Goal: Task Accomplishment & Management: Manage account settings

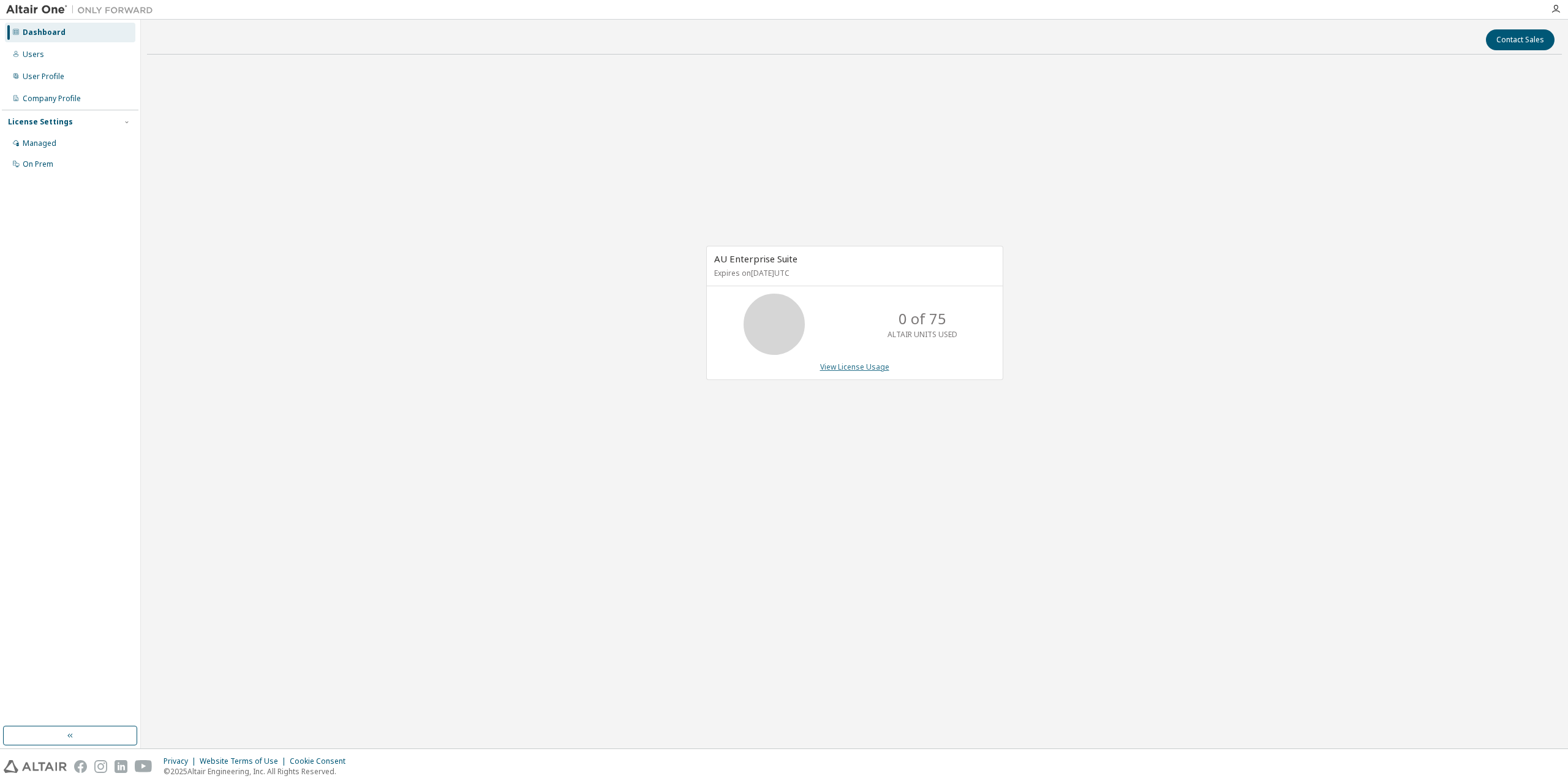
click at [841, 368] on link "View License Usage" at bounding box center [855, 366] width 70 height 10
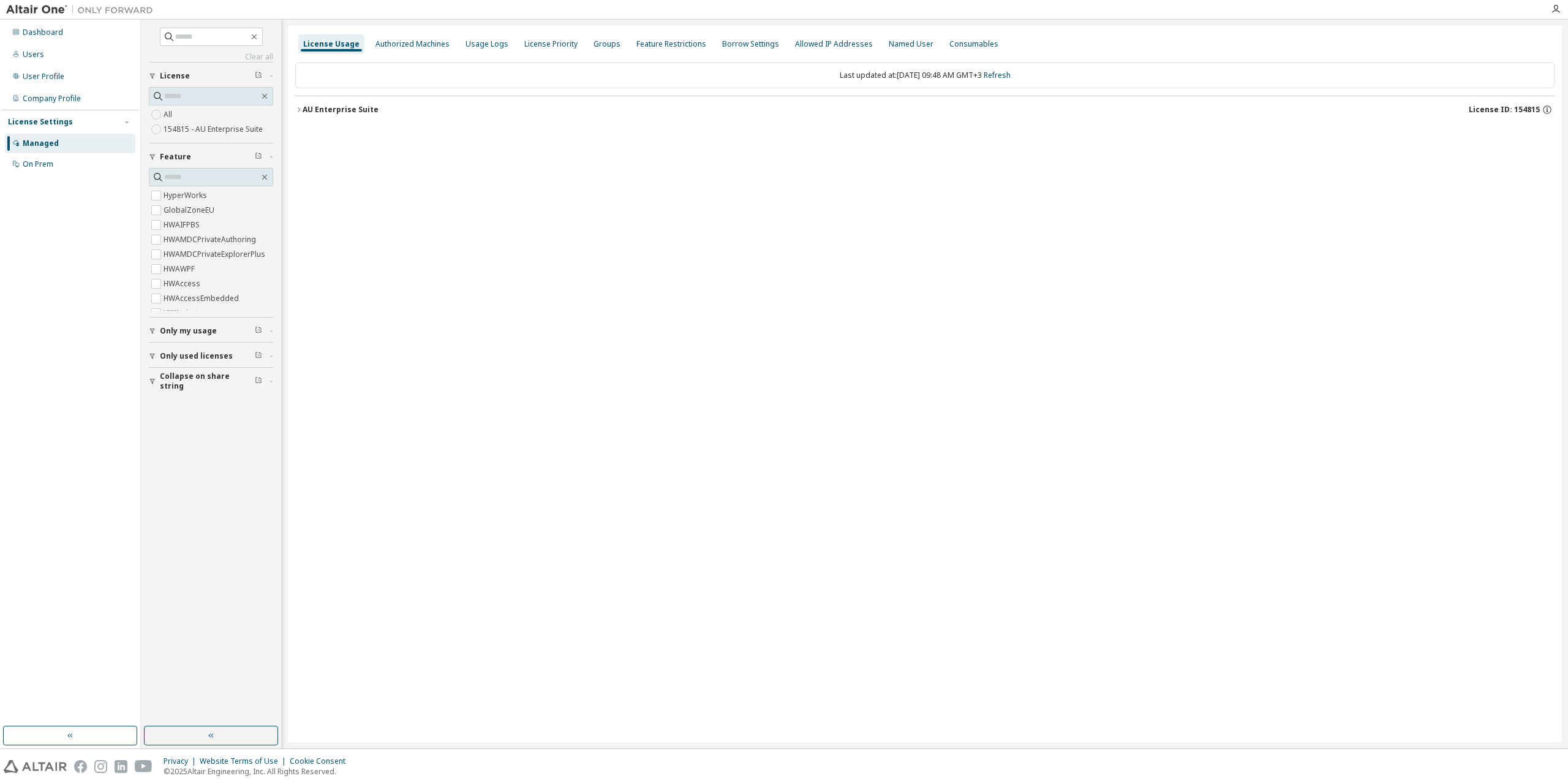
click at [298, 111] on icon "button" at bounding box center [298, 109] width 8 height 8
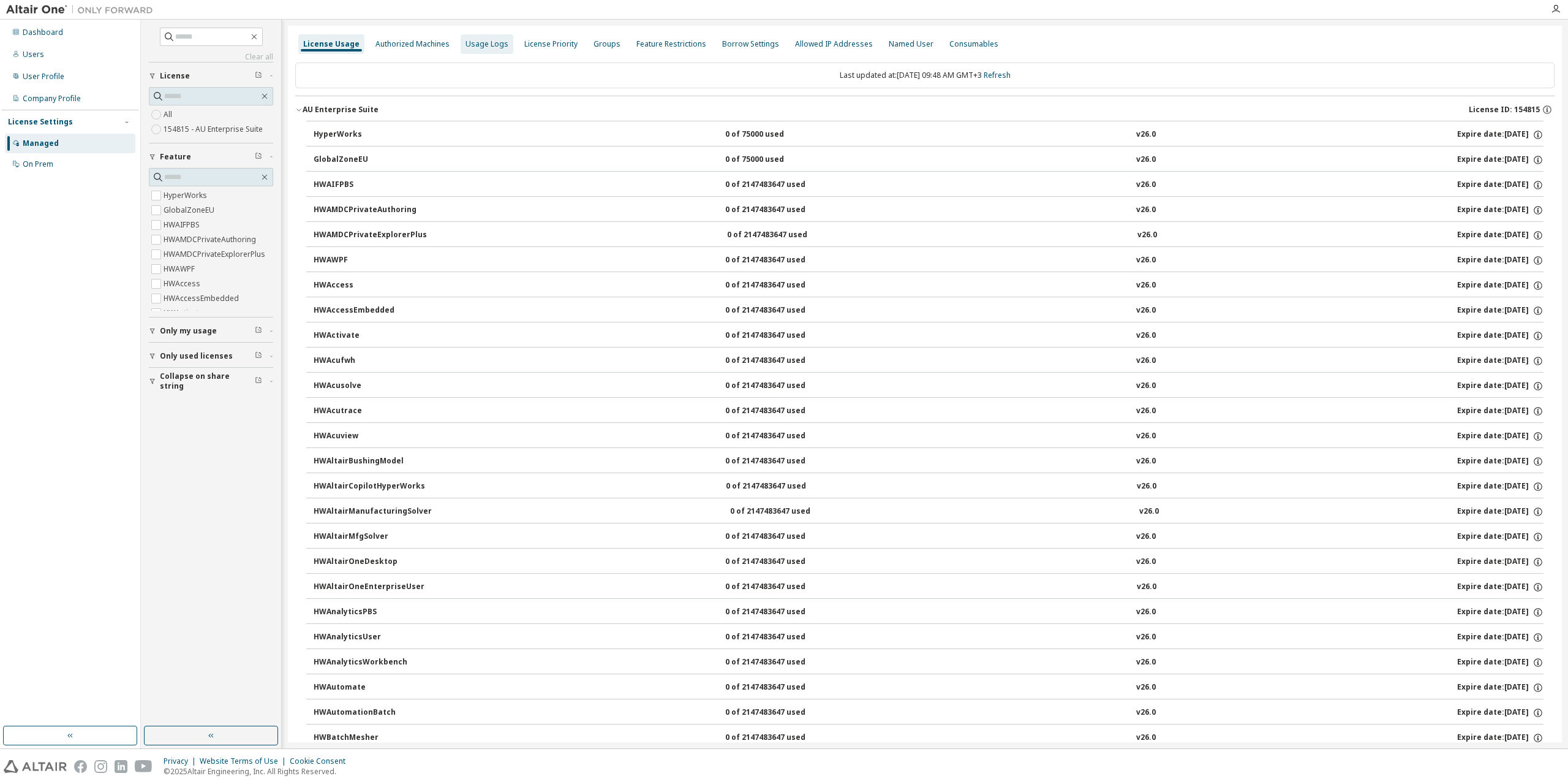
click at [486, 47] on div "Usage Logs" at bounding box center [487, 44] width 43 height 10
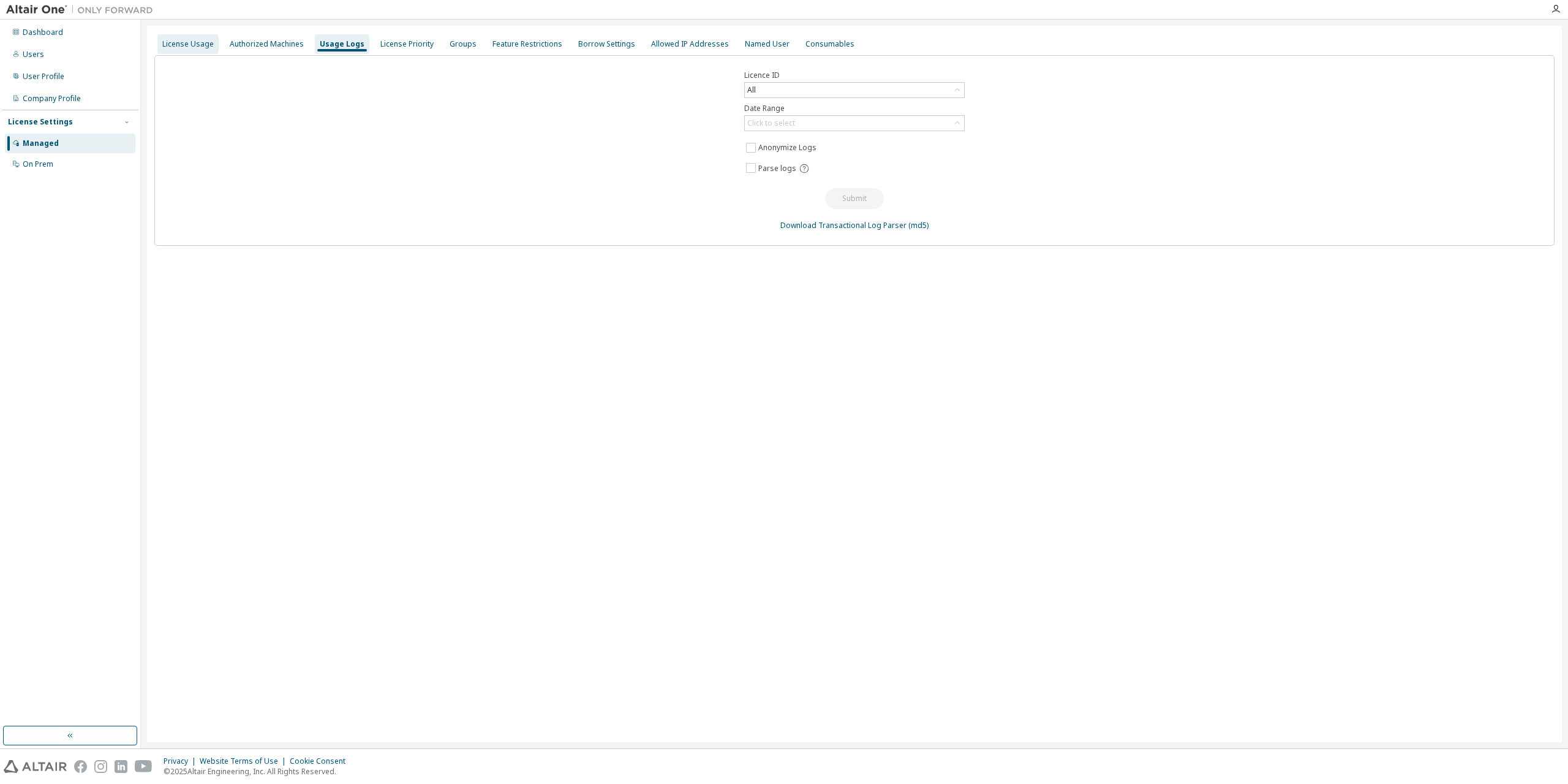
click at [186, 40] on div "License Usage" at bounding box center [188, 44] width 51 height 10
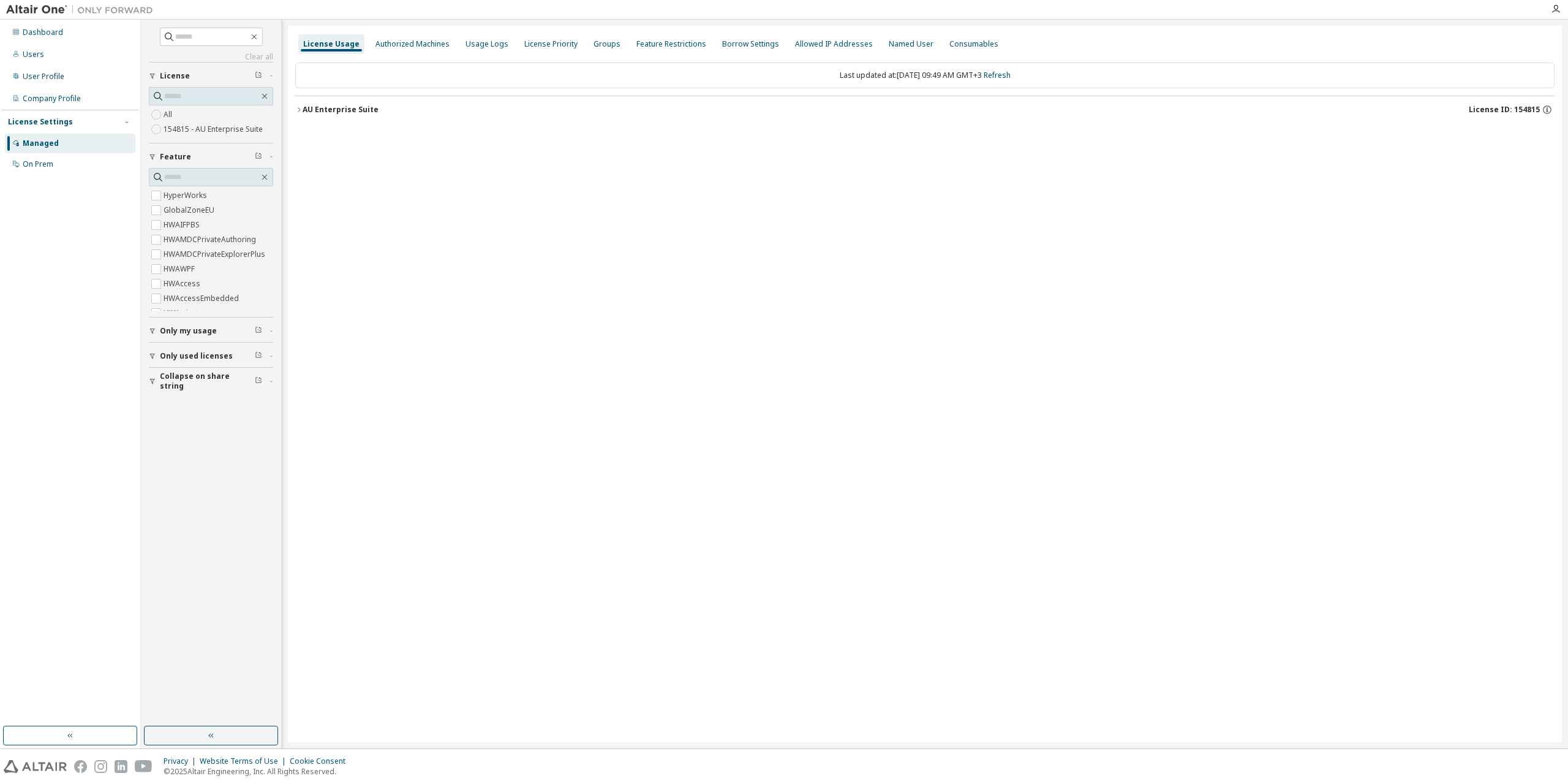
click at [33, 142] on div "Managed" at bounding box center [40, 143] width 36 height 10
click at [49, 118] on div "License Settings" at bounding box center [40, 122] width 65 height 10
click at [46, 121] on div "License Settings" at bounding box center [40, 122] width 65 height 10
click at [301, 108] on icon "button" at bounding box center [298, 109] width 8 height 8
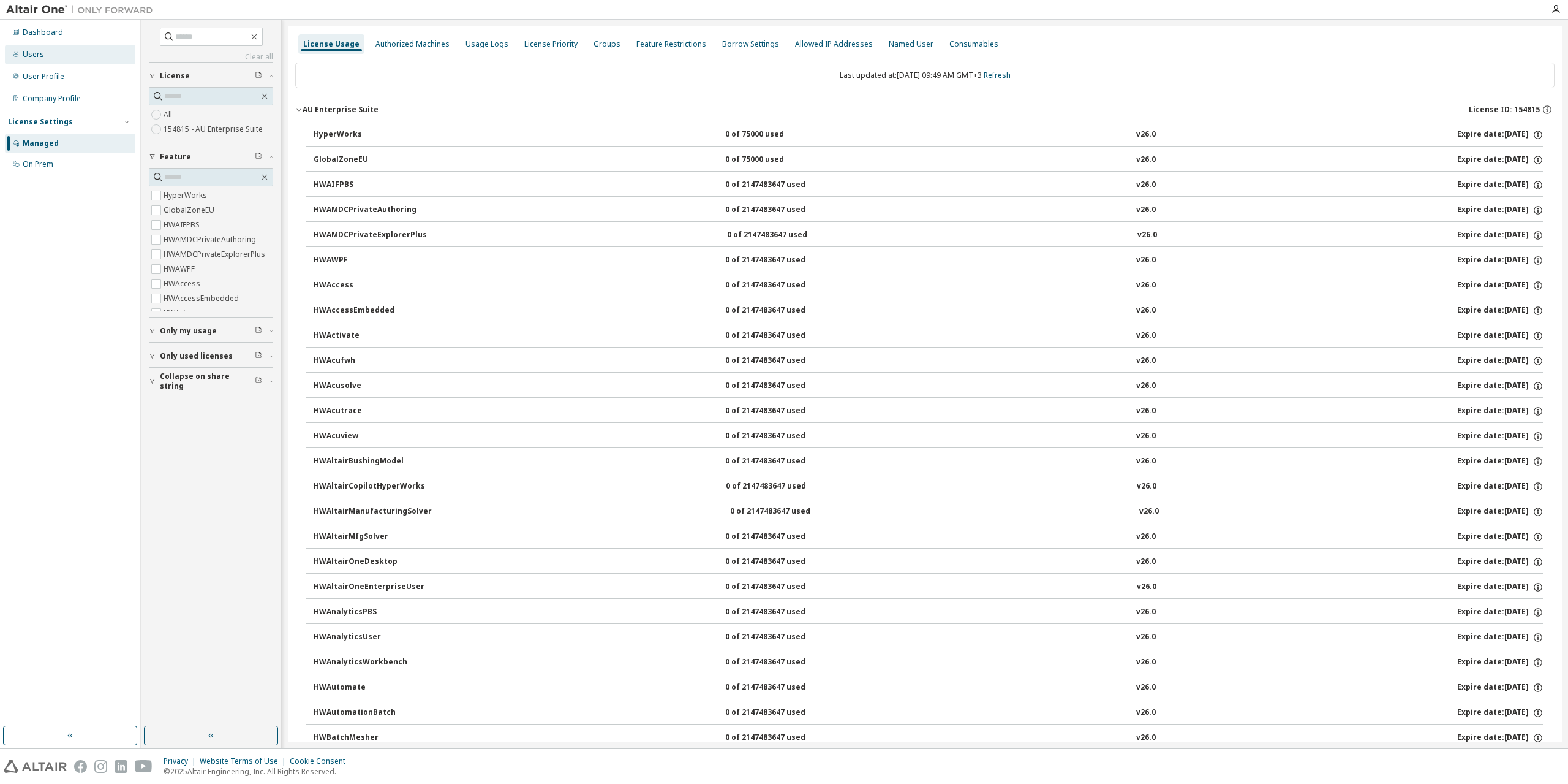
click at [28, 55] on div "Users" at bounding box center [34, 55] width 22 height 10
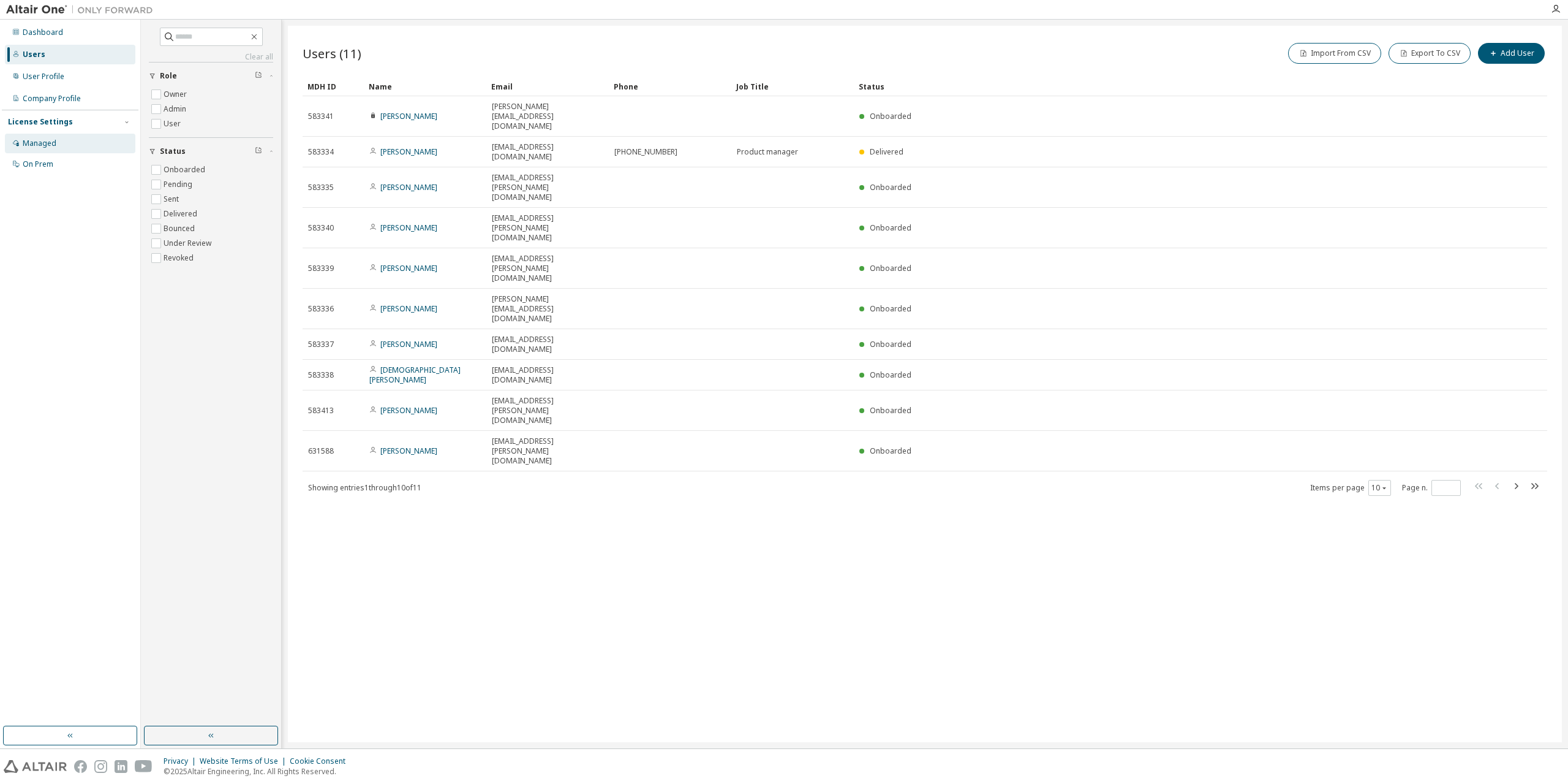
click at [33, 143] on div "Managed" at bounding box center [39, 143] width 34 height 10
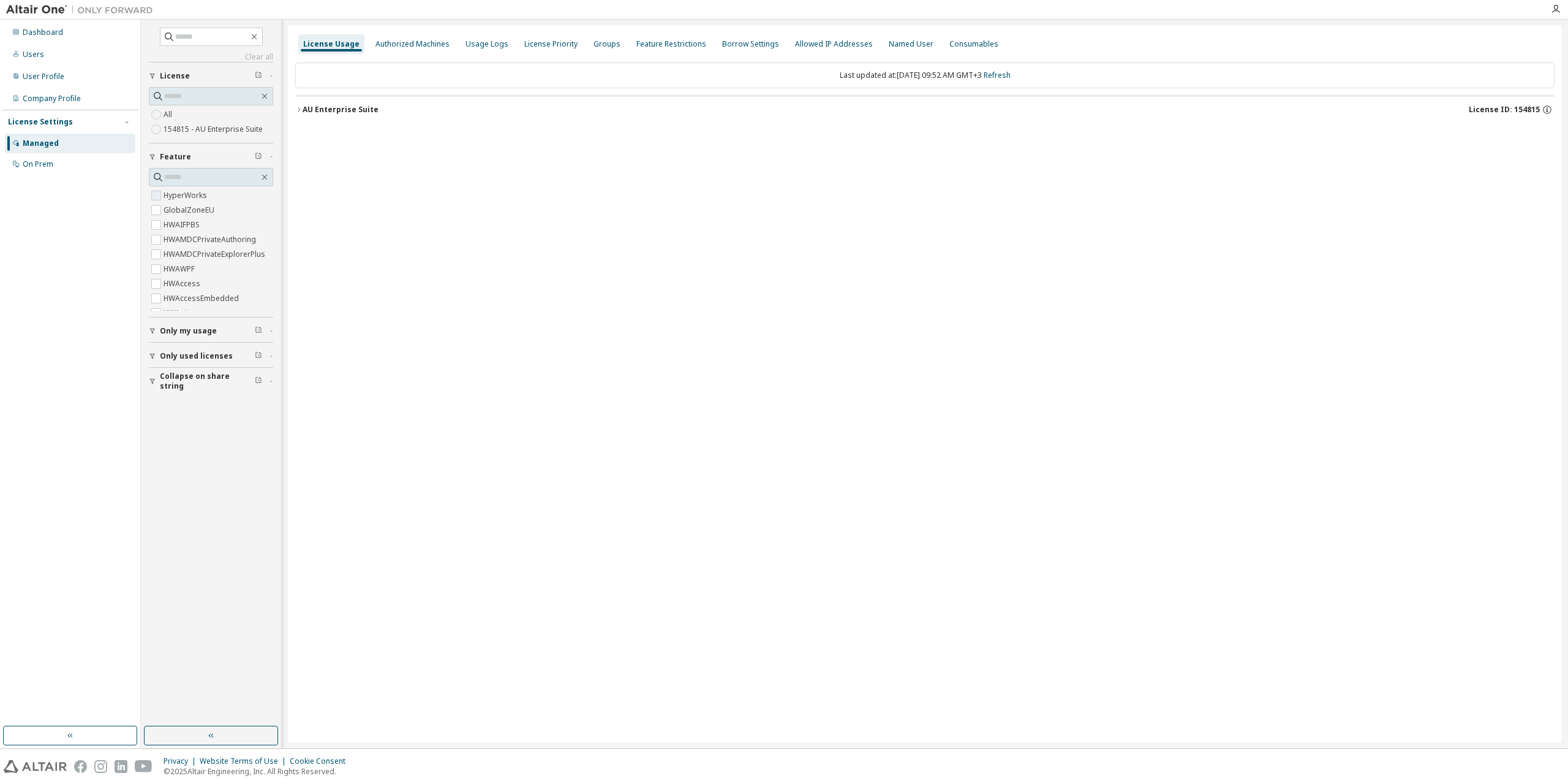
click at [189, 197] on label "HyperWorks" at bounding box center [186, 195] width 46 height 15
click at [189, 198] on label "HyperWorks" at bounding box center [186, 195] width 46 height 15
click at [298, 107] on icon "button" at bounding box center [298, 109] width 8 height 8
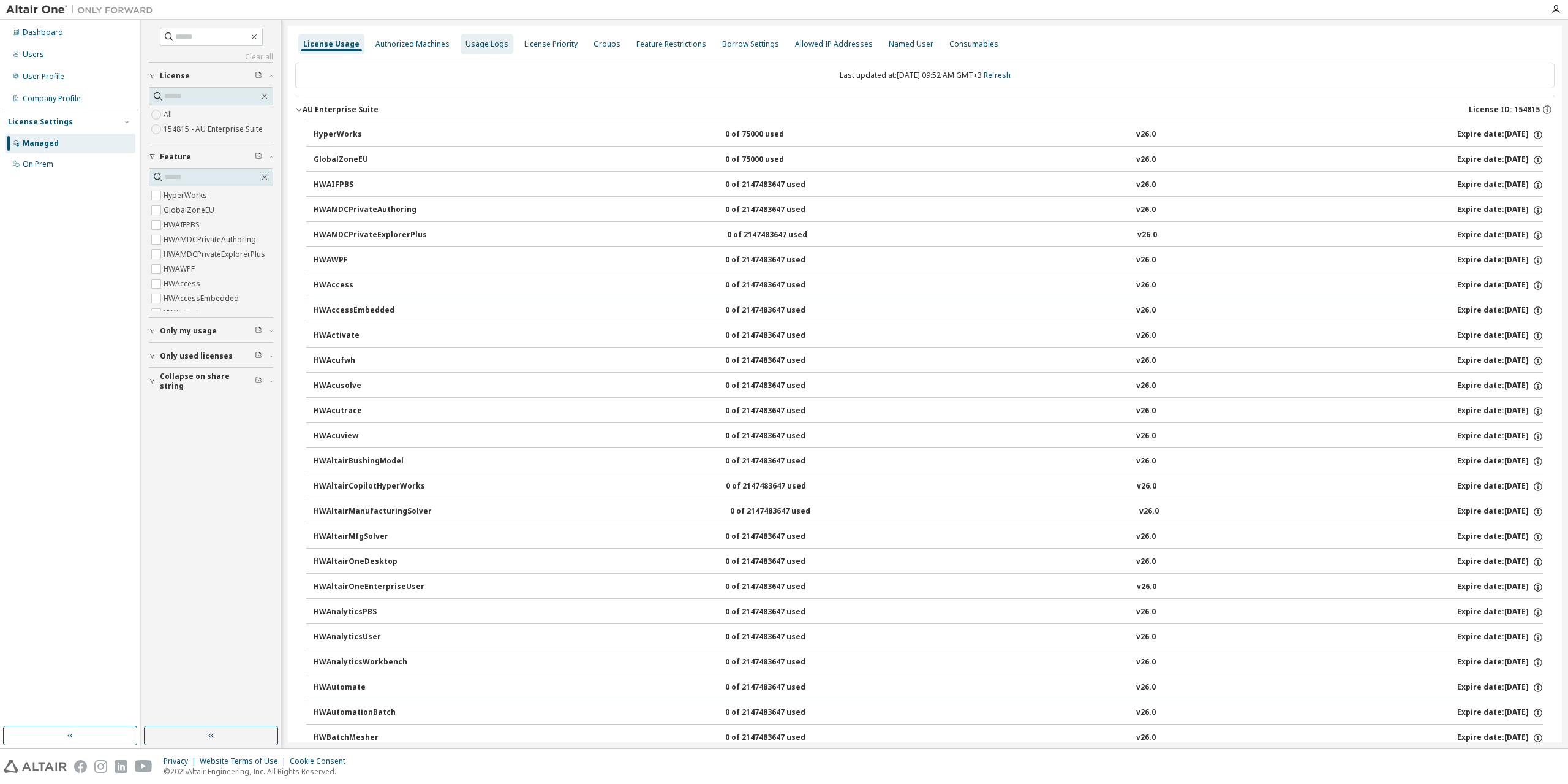
click at [489, 51] on div "Usage Logs" at bounding box center [487, 44] width 53 height 19
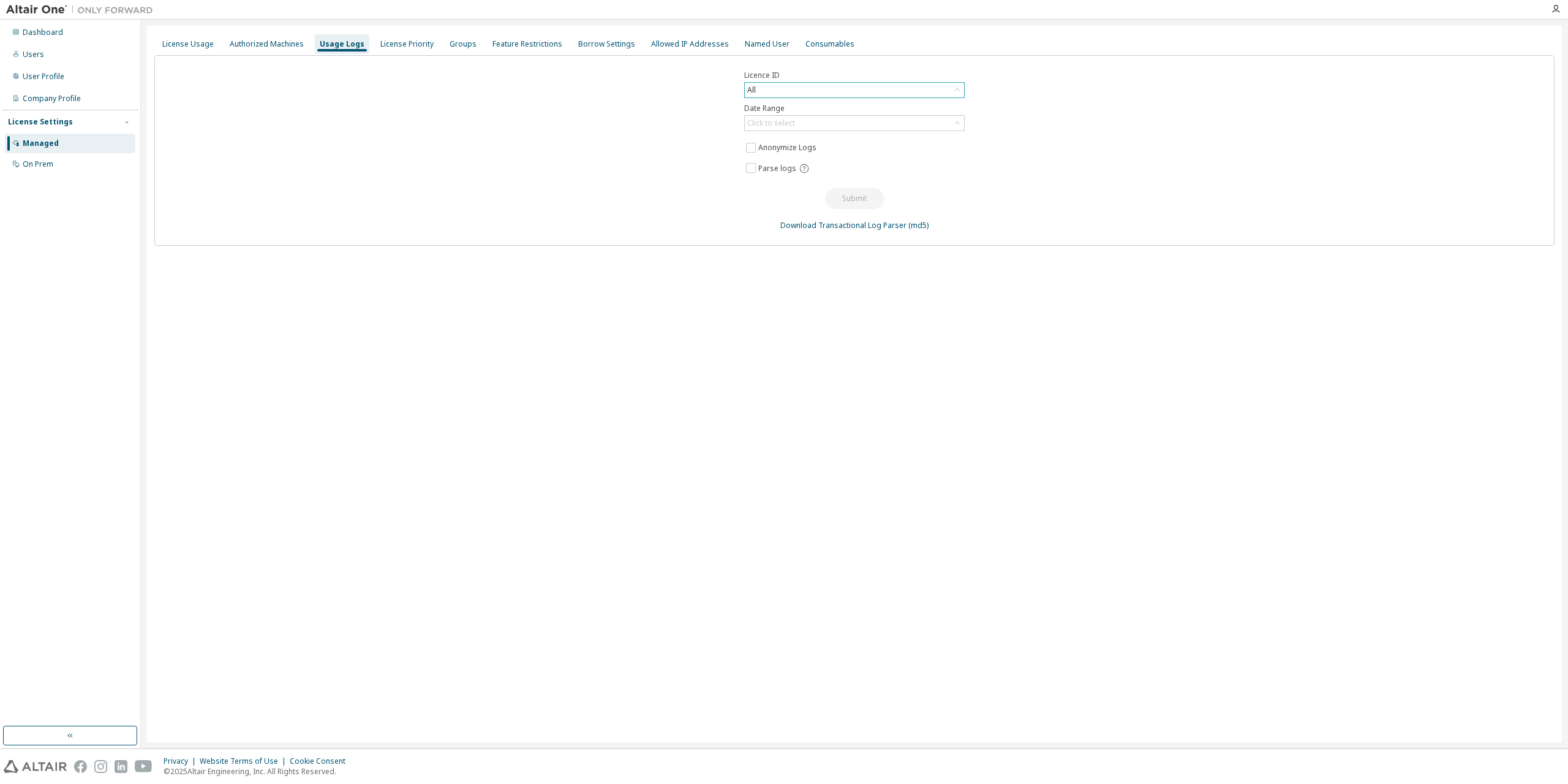
click at [792, 92] on div "All" at bounding box center [855, 91] width 220 height 15
click at [789, 151] on li "154815 - AU Enterprise Suite" at bounding box center [853, 155] width 217 height 16
click at [866, 122] on div "Click to select" at bounding box center [855, 123] width 220 height 15
click at [808, 162] on li "Last 30 days" at bounding box center [853, 156] width 217 height 16
click at [861, 193] on button "Submit" at bounding box center [855, 198] width 59 height 21
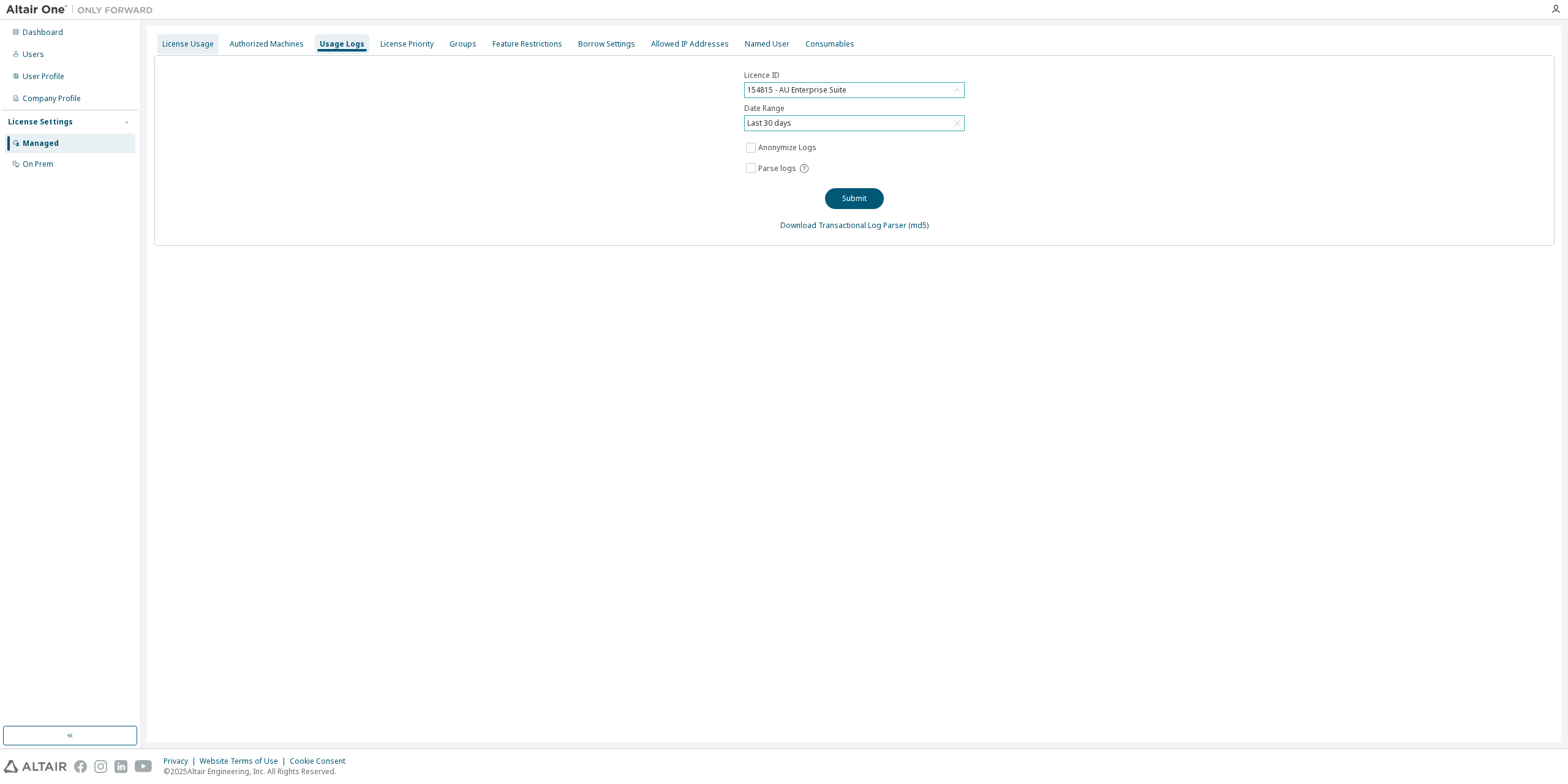
click at [195, 45] on div "License Usage" at bounding box center [188, 44] width 51 height 10
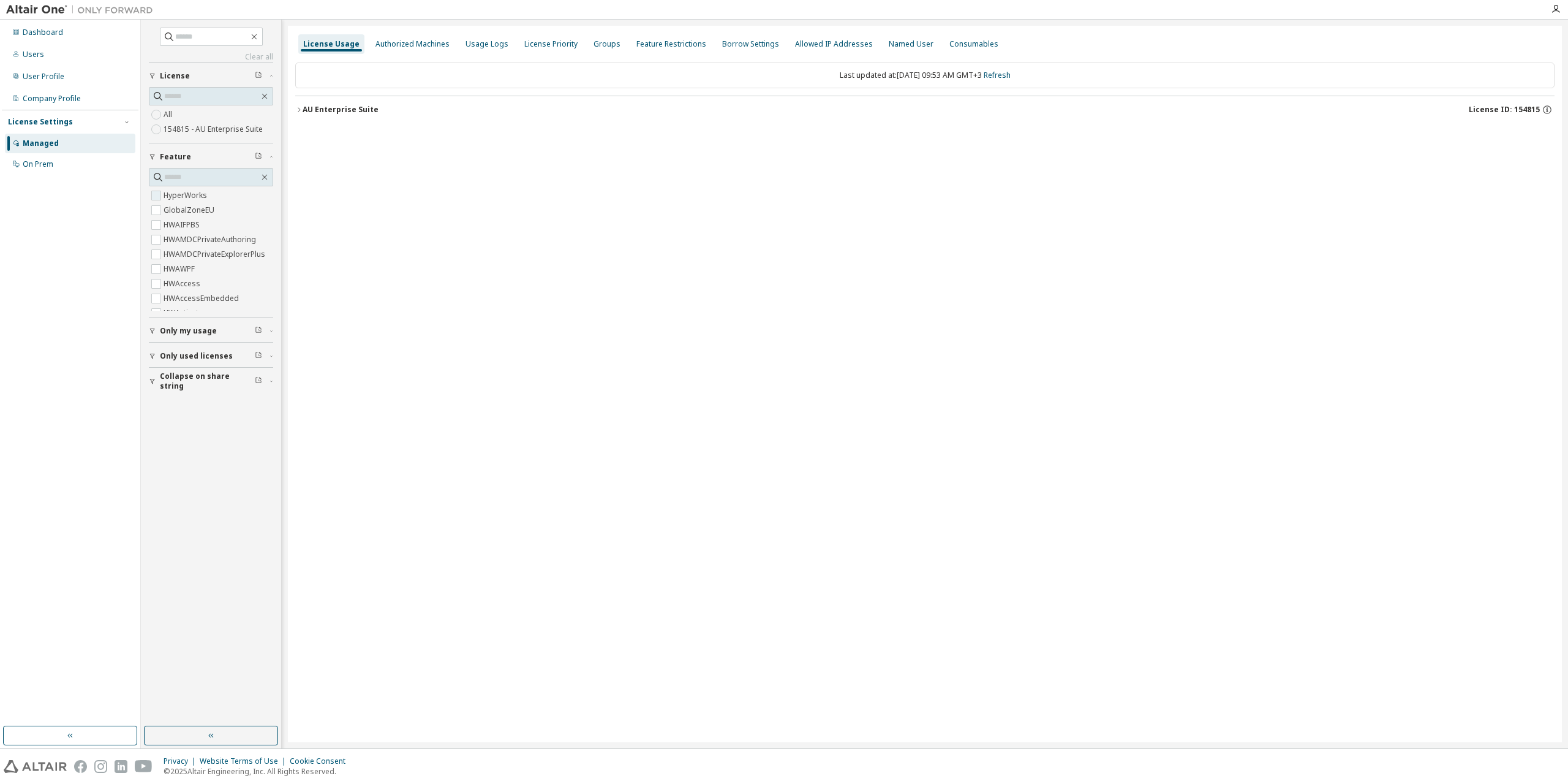
click at [184, 195] on label "HyperWorks" at bounding box center [186, 195] width 46 height 15
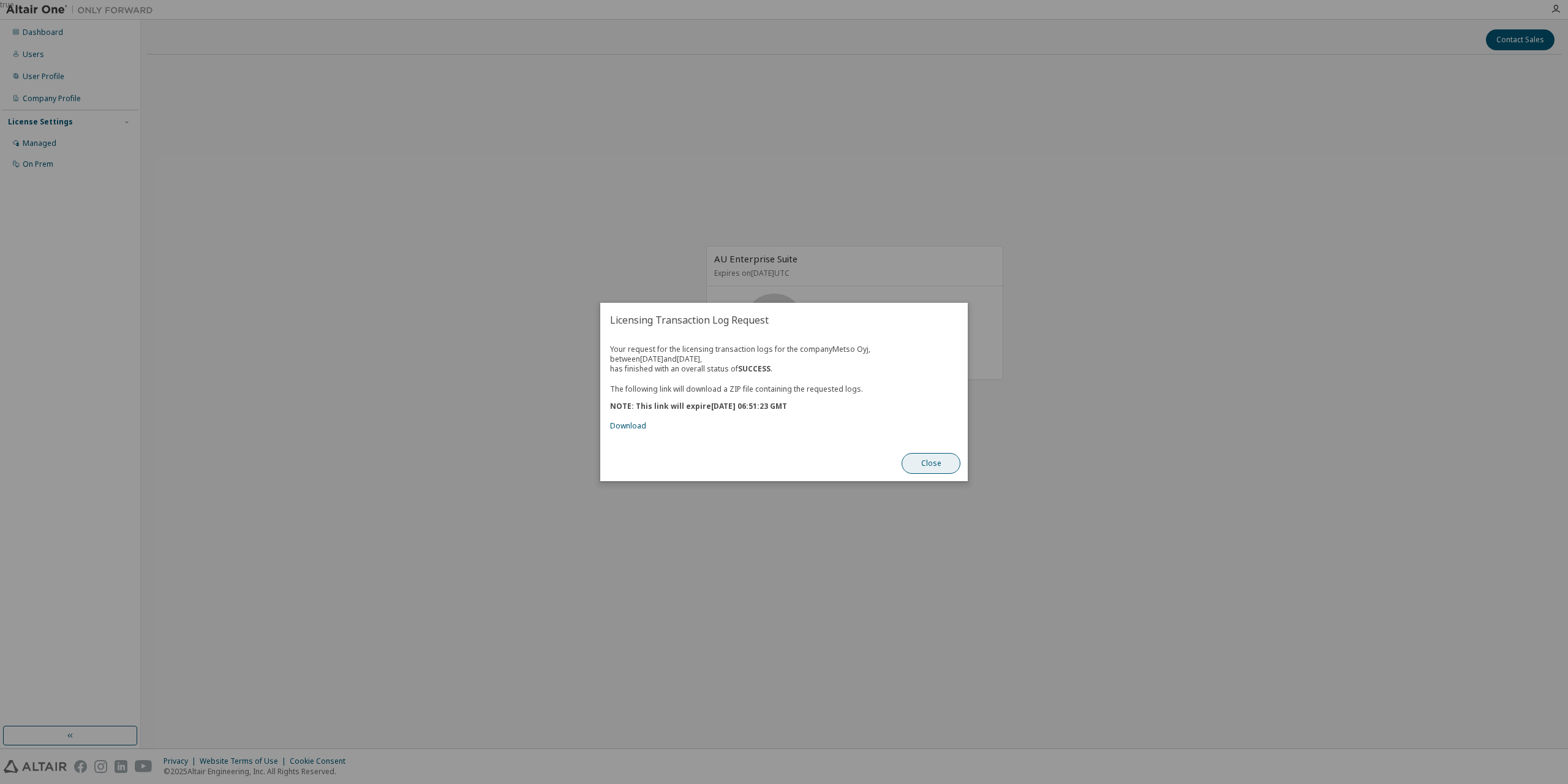
click at [925, 460] on button "Close" at bounding box center [931, 463] width 59 height 21
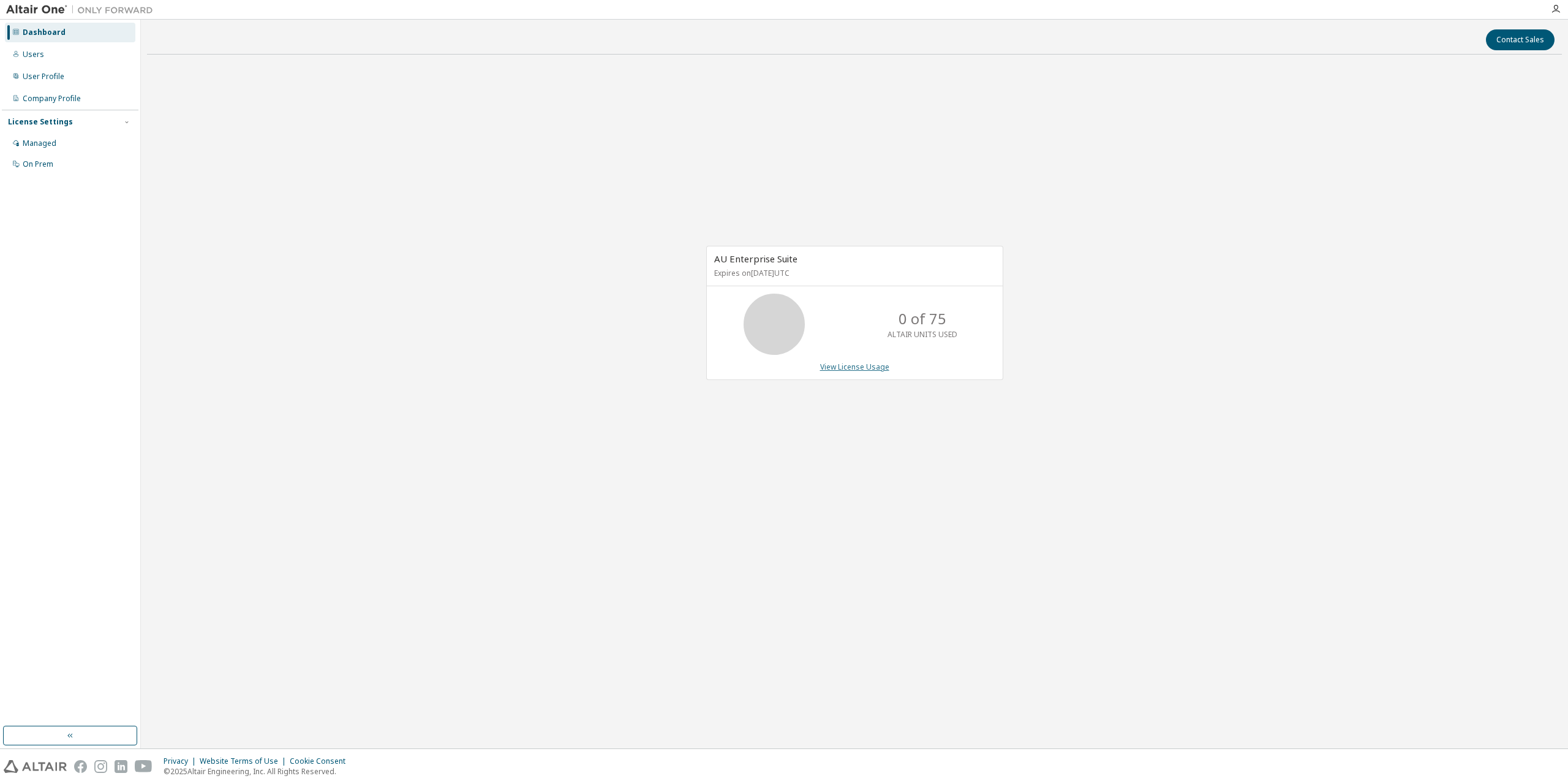
click at [867, 366] on link "View License Usage" at bounding box center [855, 366] width 70 height 10
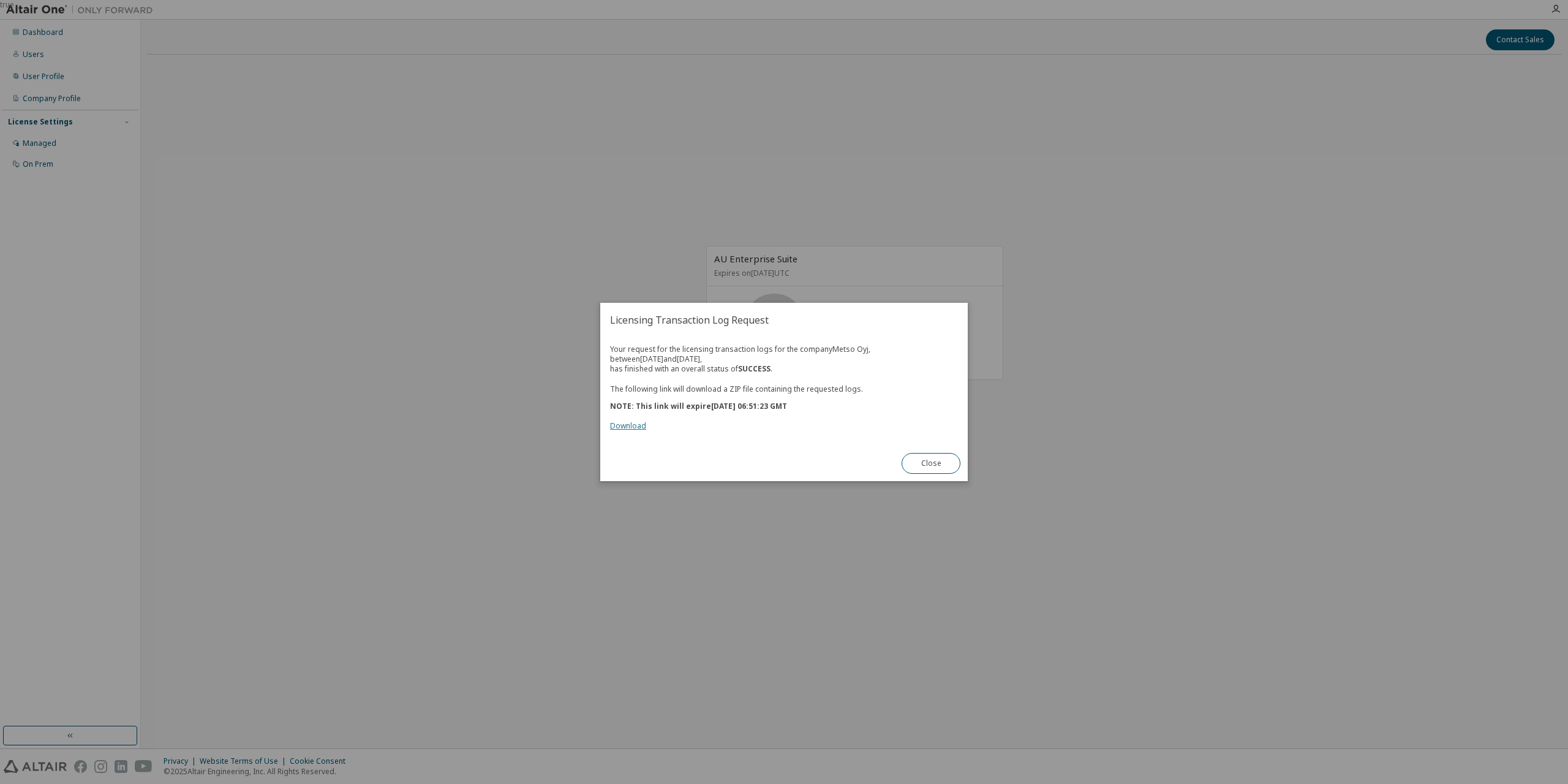
click at [634, 429] on link "Download" at bounding box center [628, 425] width 36 height 10
click at [1299, 6] on div "true" at bounding box center [784, 392] width 1568 height 784
